Goal: Task Accomplishment & Management: Manage account settings

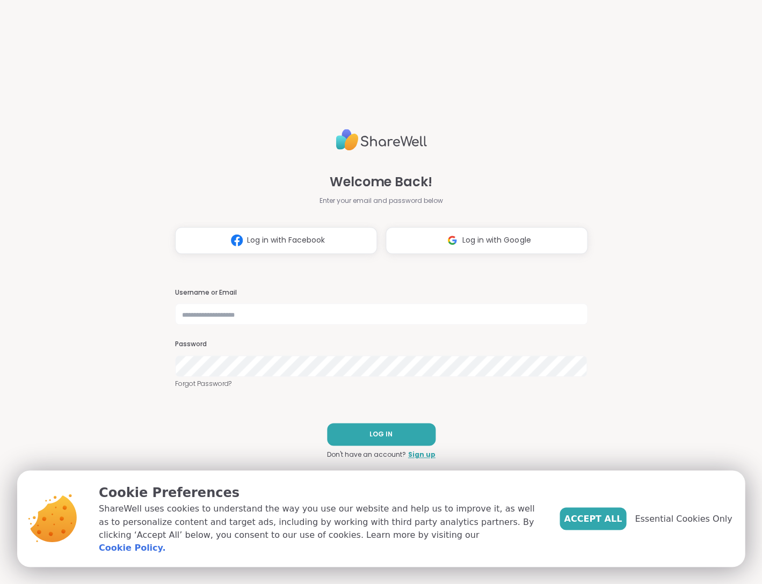
click at [662, 520] on span "Essential Cookies Only" at bounding box center [683, 518] width 97 height 13
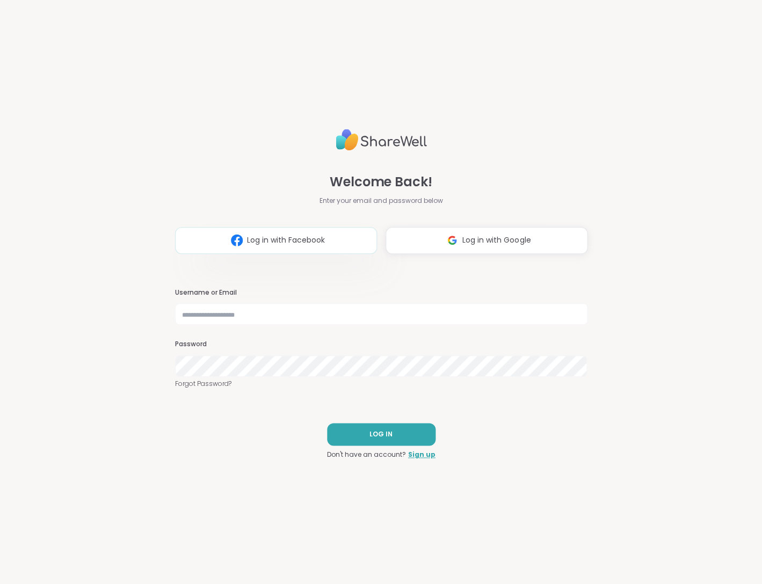
click at [259, 232] on button "Log in with Facebook" at bounding box center [276, 240] width 202 height 27
click at [565, 312] on input "text" at bounding box center [381, 313] width 413 height 21
click at [475, 433] on div "Welcome Back! Enter your email and password below Log in with Facebook Log in w…" at bounding box center [381, 292] width 413 height 584
click at [205, 381] on link "Forgot Password?" at bounding box center [381, 384] width 413 height 10
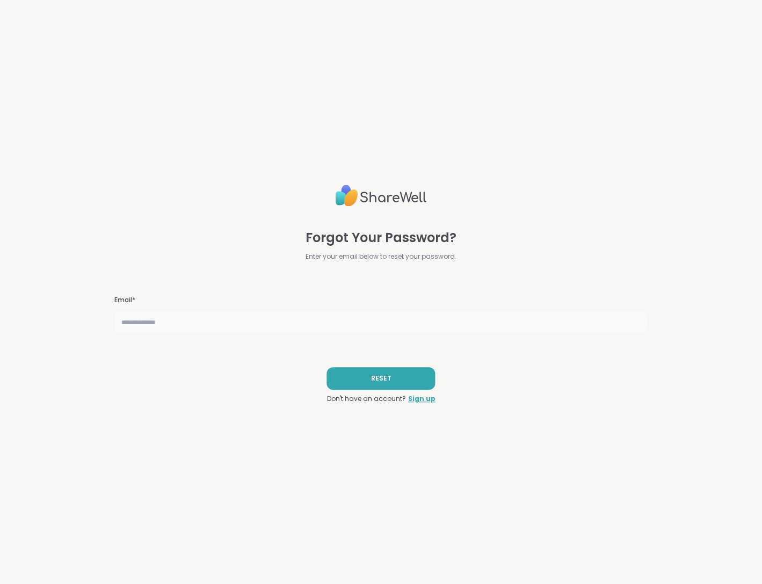
click at [181, 321] on input "text" at bounding box center [380, 322] width 533 height 21
type input "**********"
